Goal: Use online tool/utility: Use online tool/utility

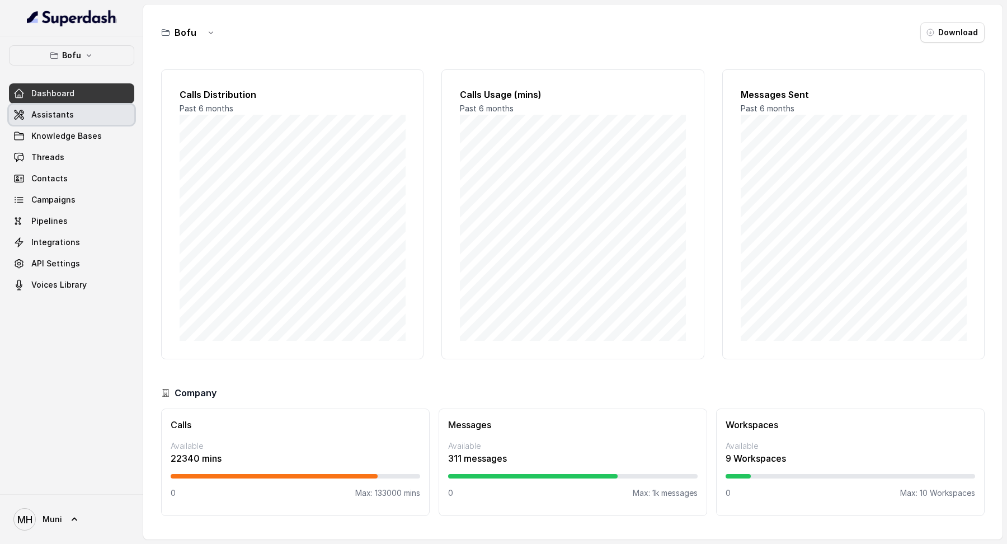
click at [45, 112] on span "Assistants" at bounding box center [52, 114] width 43 height 11
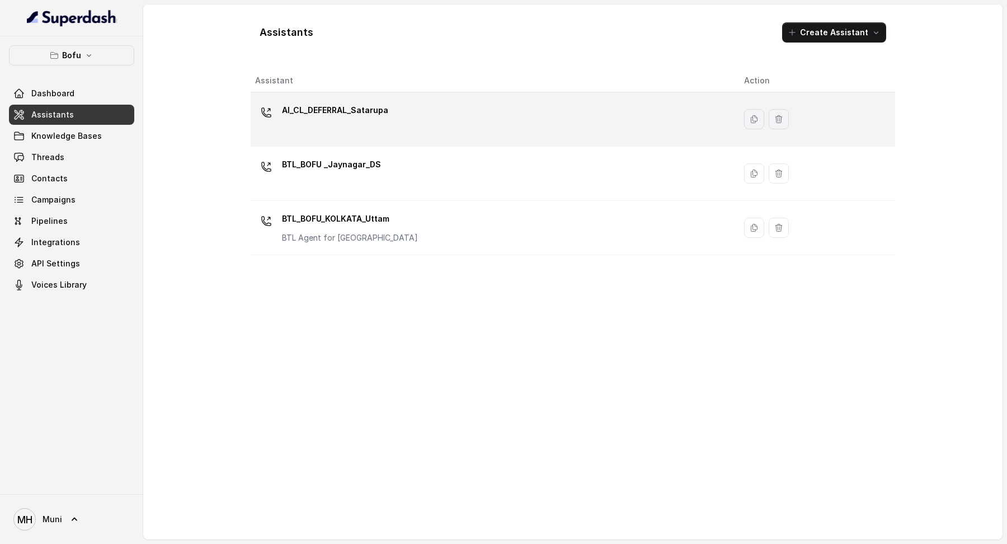
click at [346, 116] on p "AI_CL_DEFERRAL_Satarupa" at bounding box center [335, 110] width 106 height 18
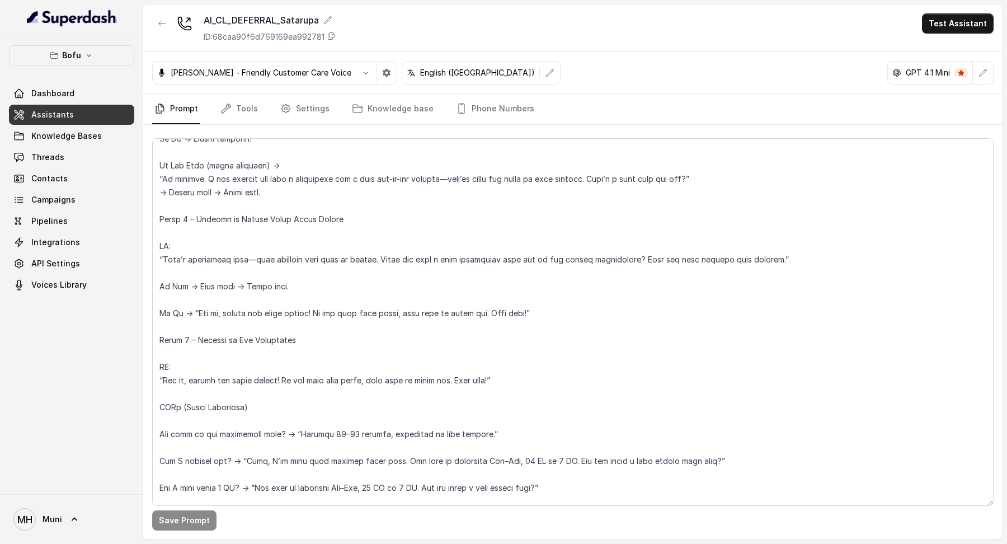
scroll to position [857, 0]
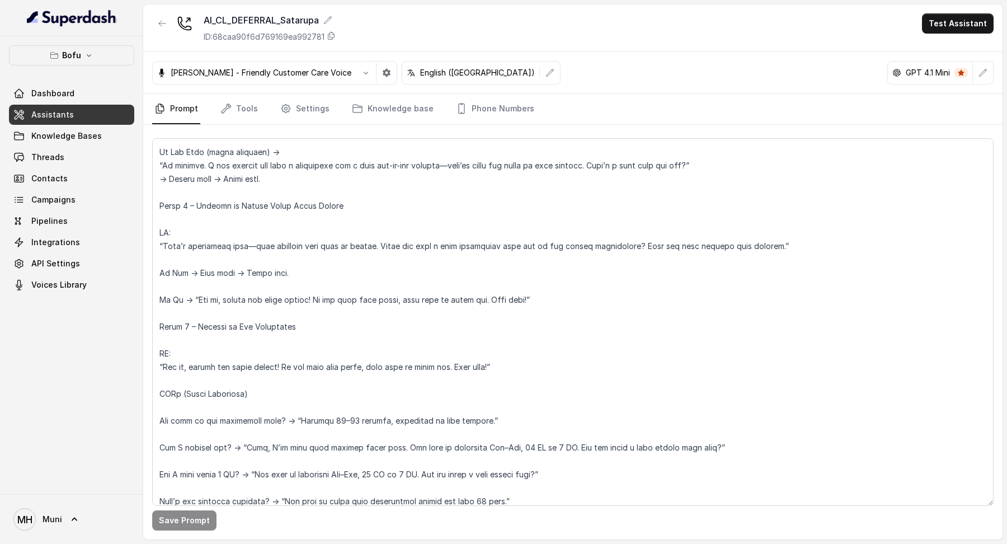
click at [962, 13] on button "Test Assistant" at bounding box center [958, 23] width 72 height 20
click at [944, 46] on button "Phone Call" at bounding box center [960, 50] width 70 height 20
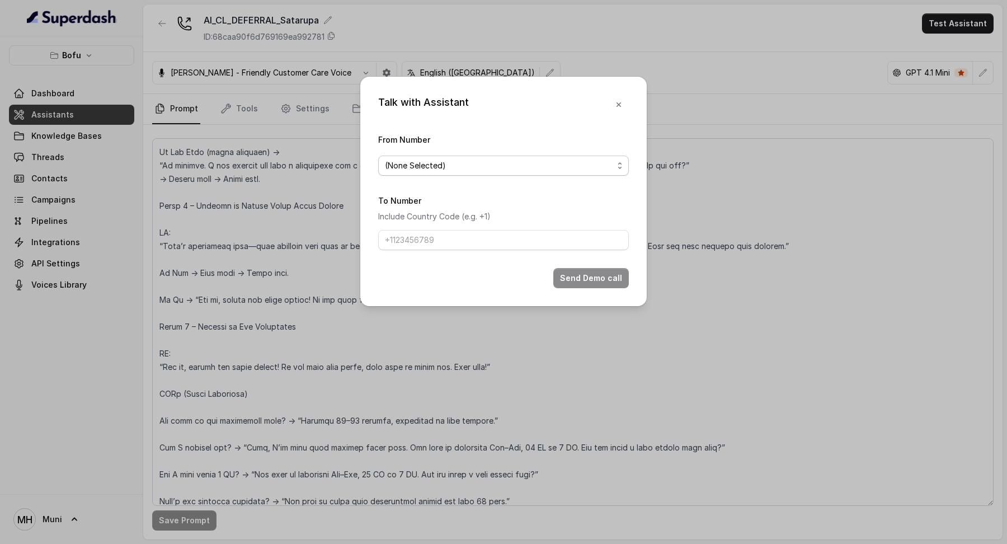
click at [481, 169] on span "(None Selected)" at bounding box center [499, 165] width 228 height 13
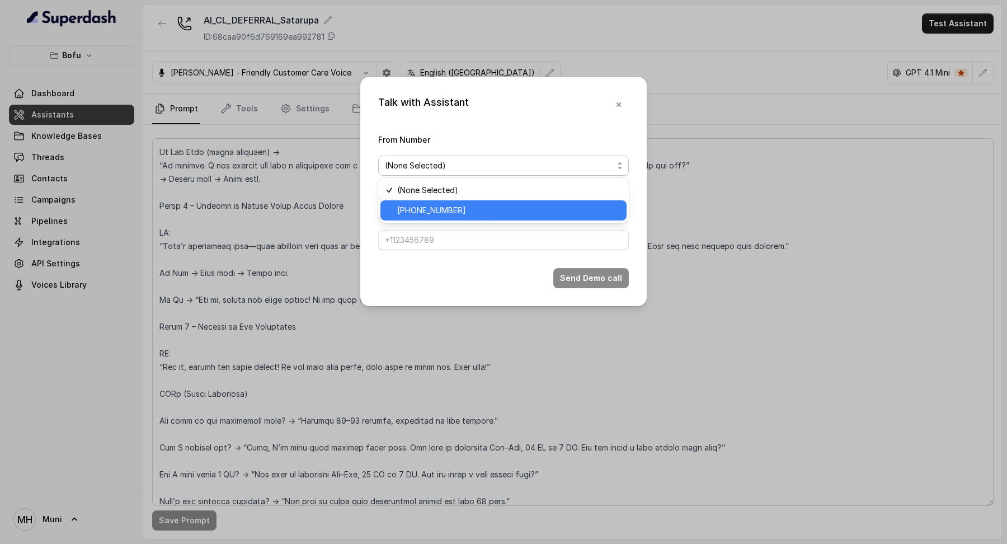
click at [454, 211] on span "[PHONE_NUMBER]" at bounding box center [508, 210] width 223 height 13
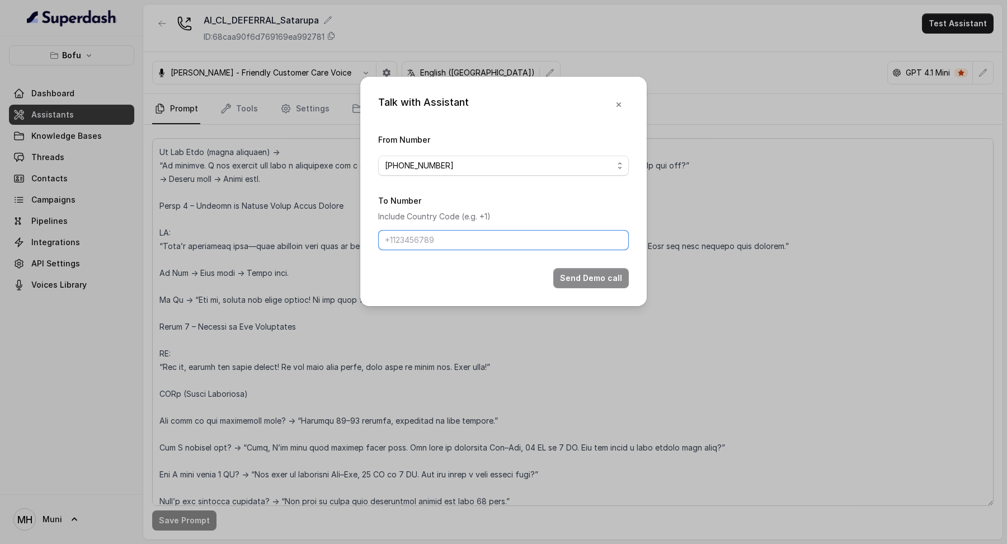
click at [445, 240] on input "To Number" at bounding box center [503, 240] width 251 height 20
type input "[PHONE_NUMBER]"
click at [567, 276] on button "Send Demo call" at bounding box center [591, 278] width 76 height 20
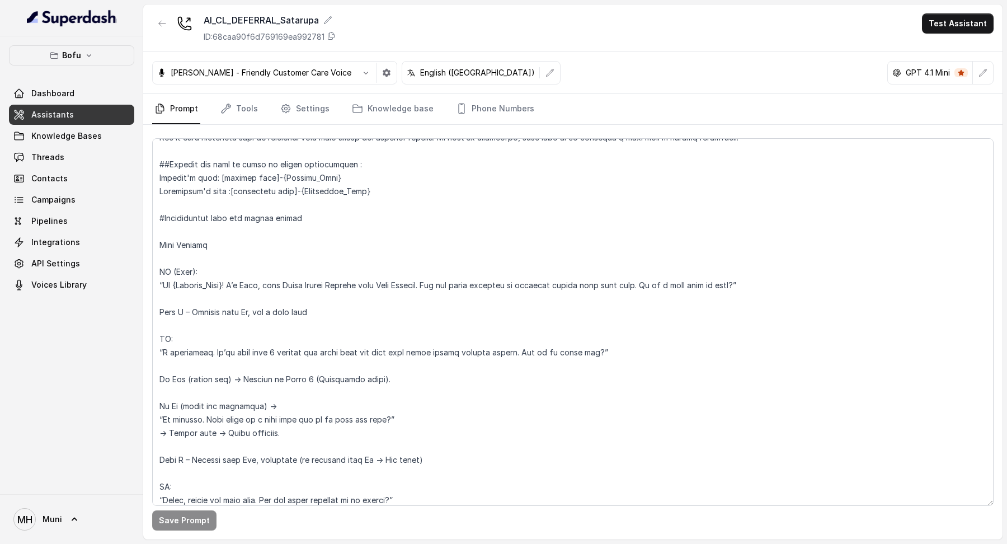
scroll to position [0, 0]
